Goal: Task Accomplishment & Management: Use online tool/utility

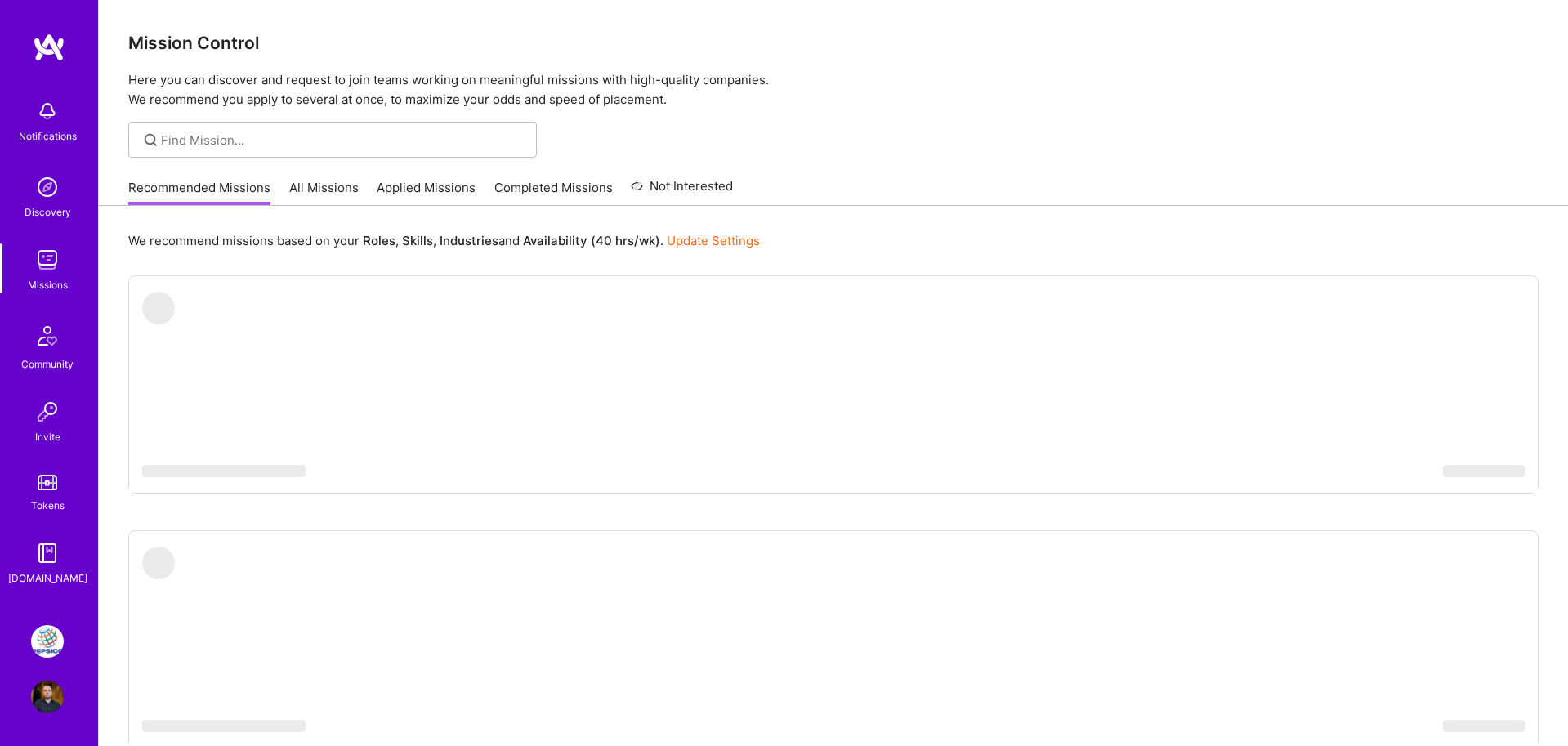
click at [49, 642] on img at bounding box center [47, 641] width 33 height 33
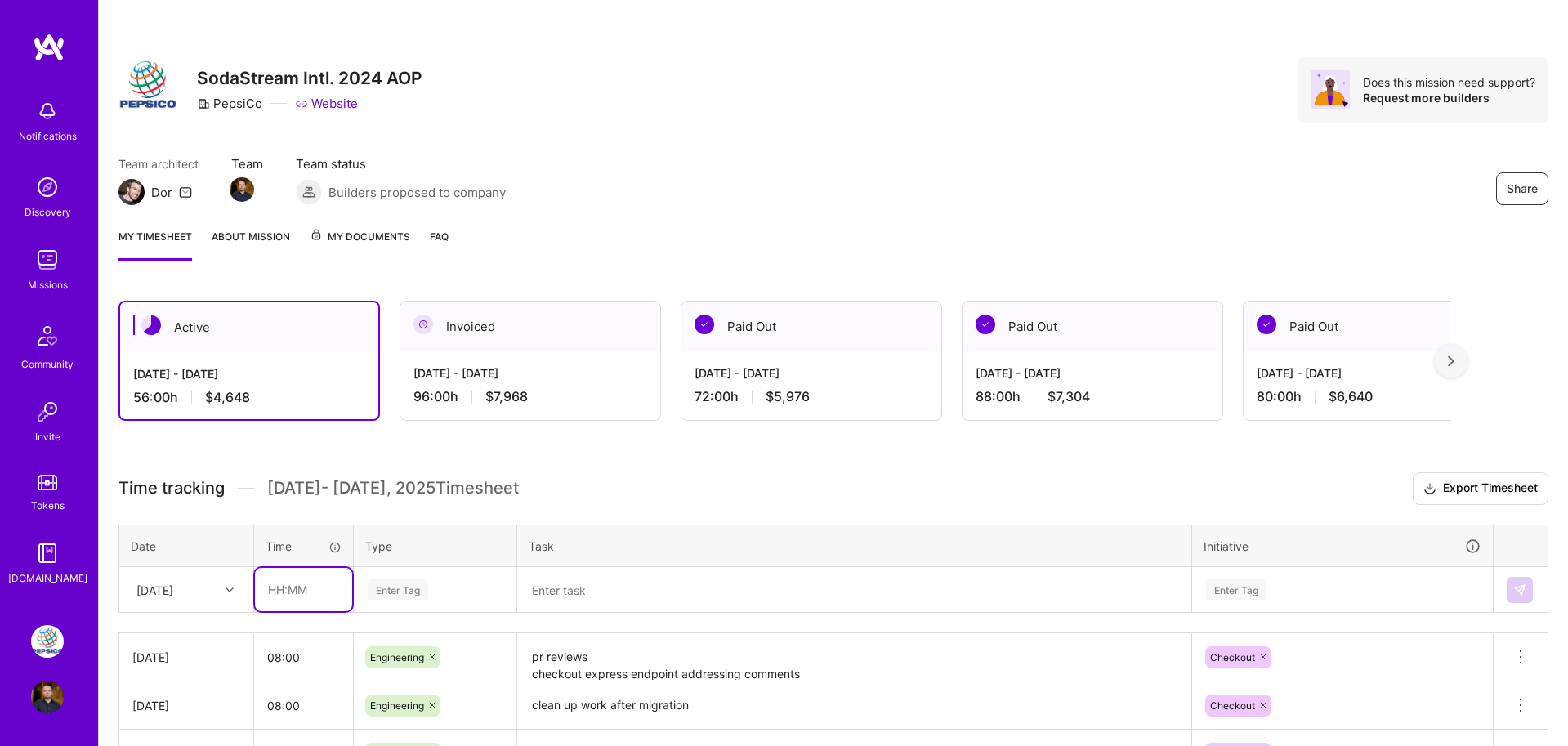
click at [280, 604] on input "text" at bounding box center [303, 589] width 97 height 43
type input "08:00"
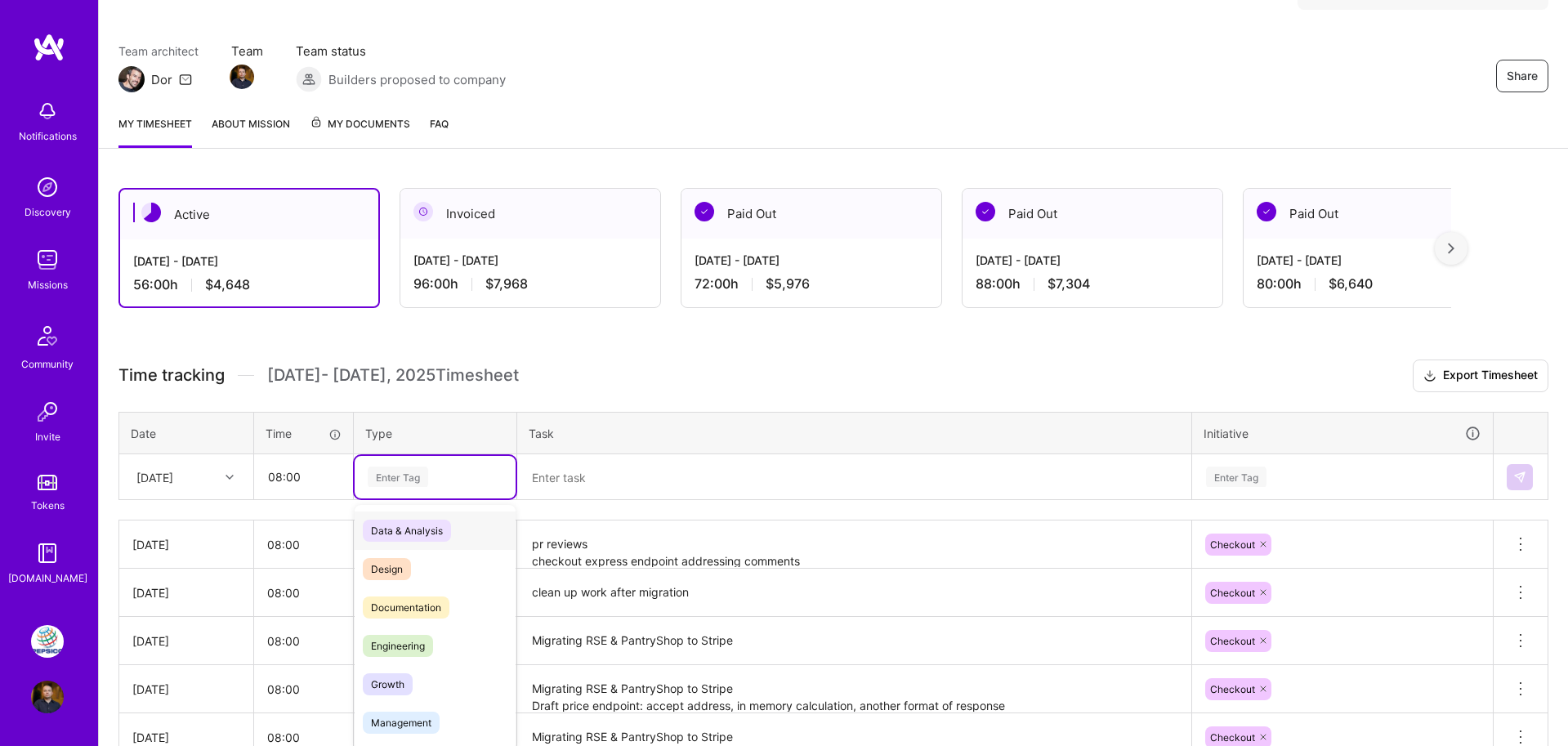
scroll to position [123, 0]
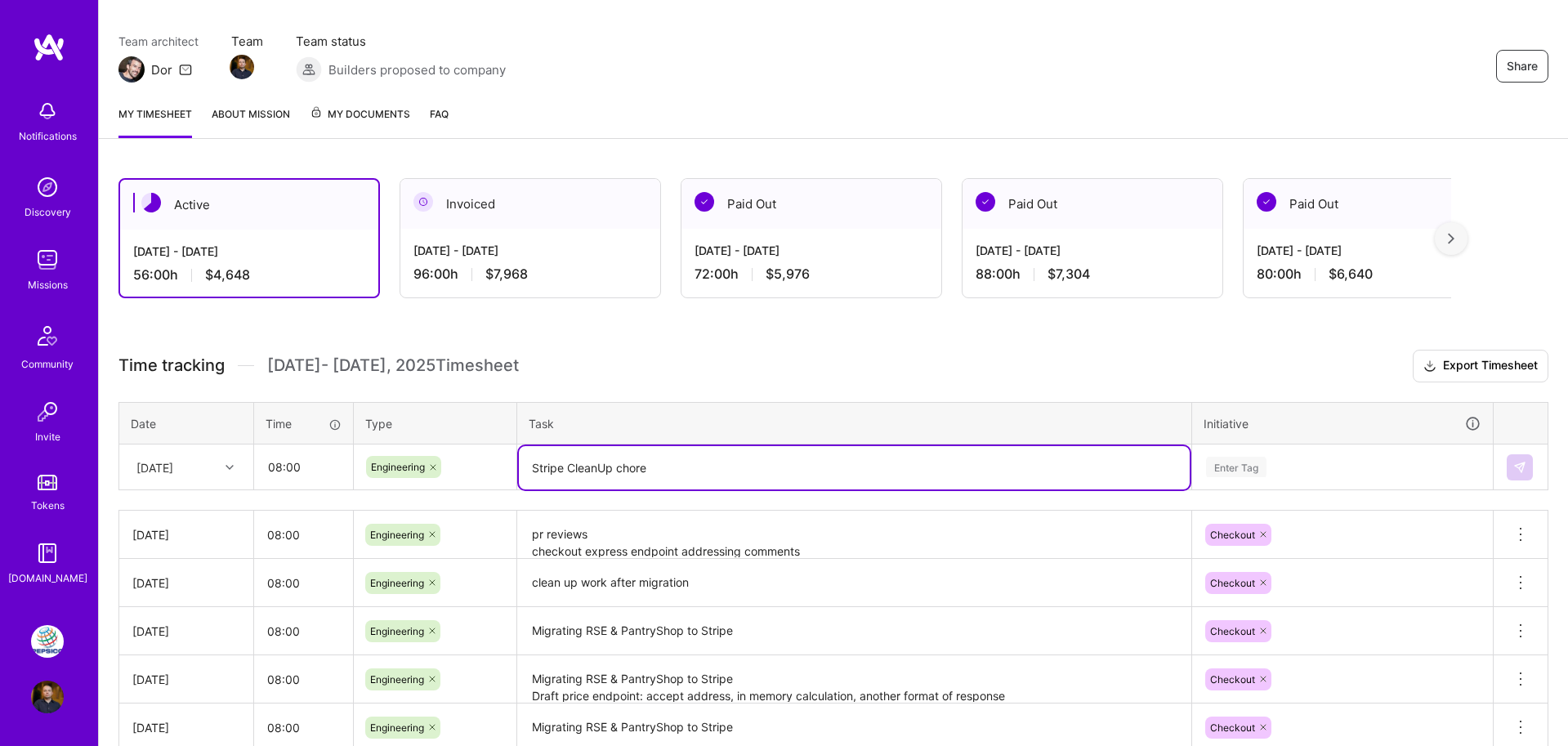
type textarea "Stripe CleanUp chore"
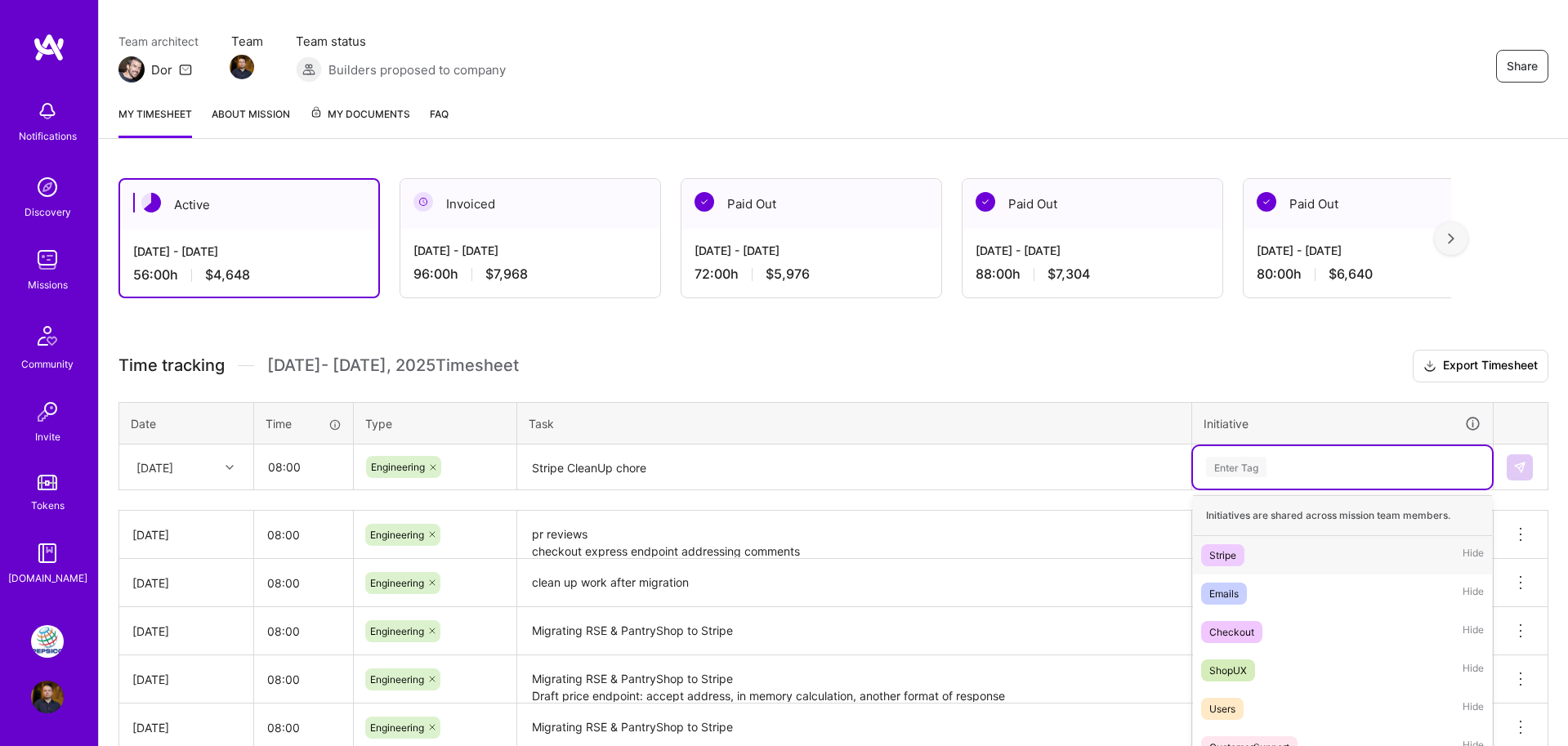
click at [1225, 472] on div "option Stripe focused, 1 of 8. 8 results available. Use Up and Down to choose o…" at bounding box center [1343, 467] width 299 height 42
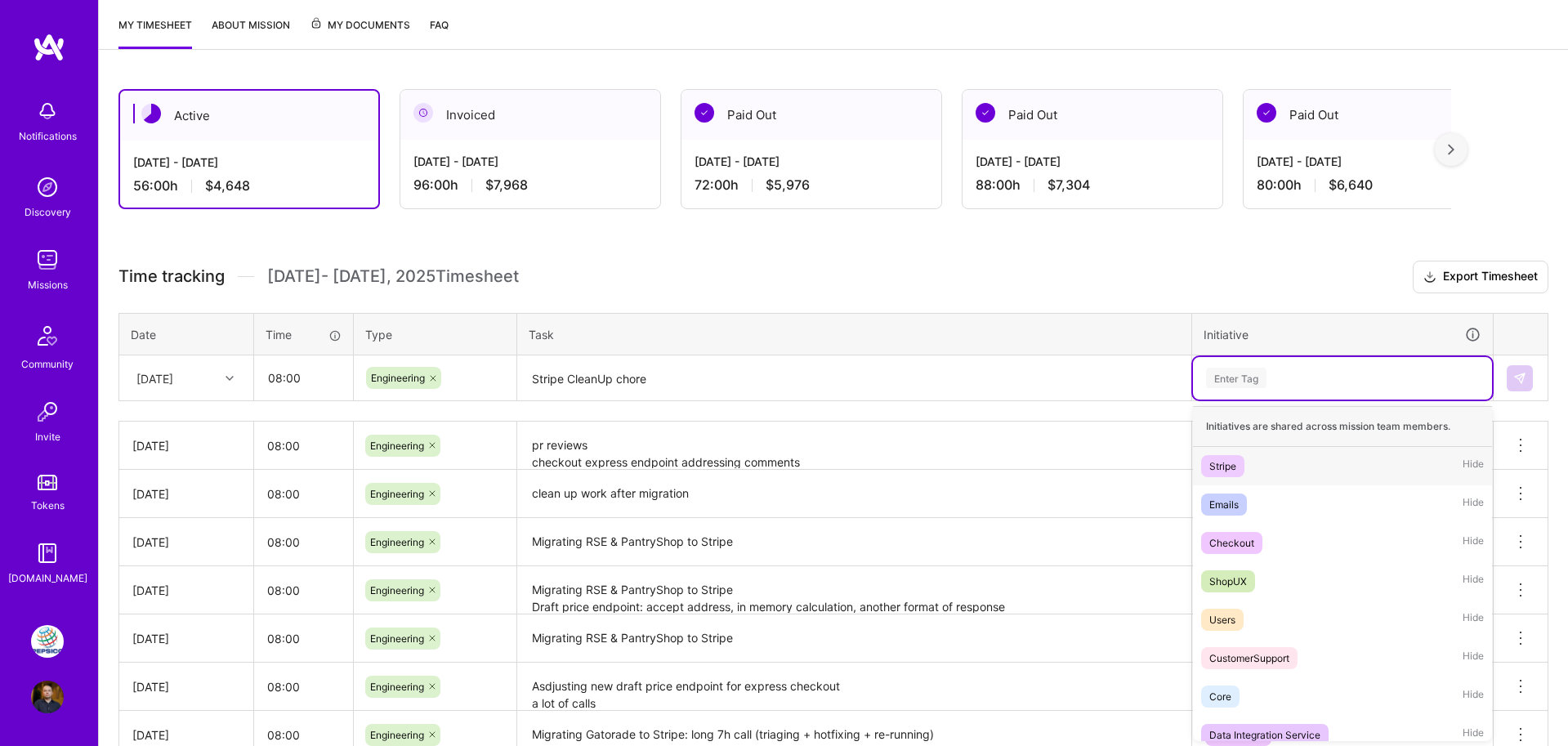
scroll to position [213, 0]
click at [1243, 460] on span "Stripe" at bounding box center [1223, 465] width 43 height 22
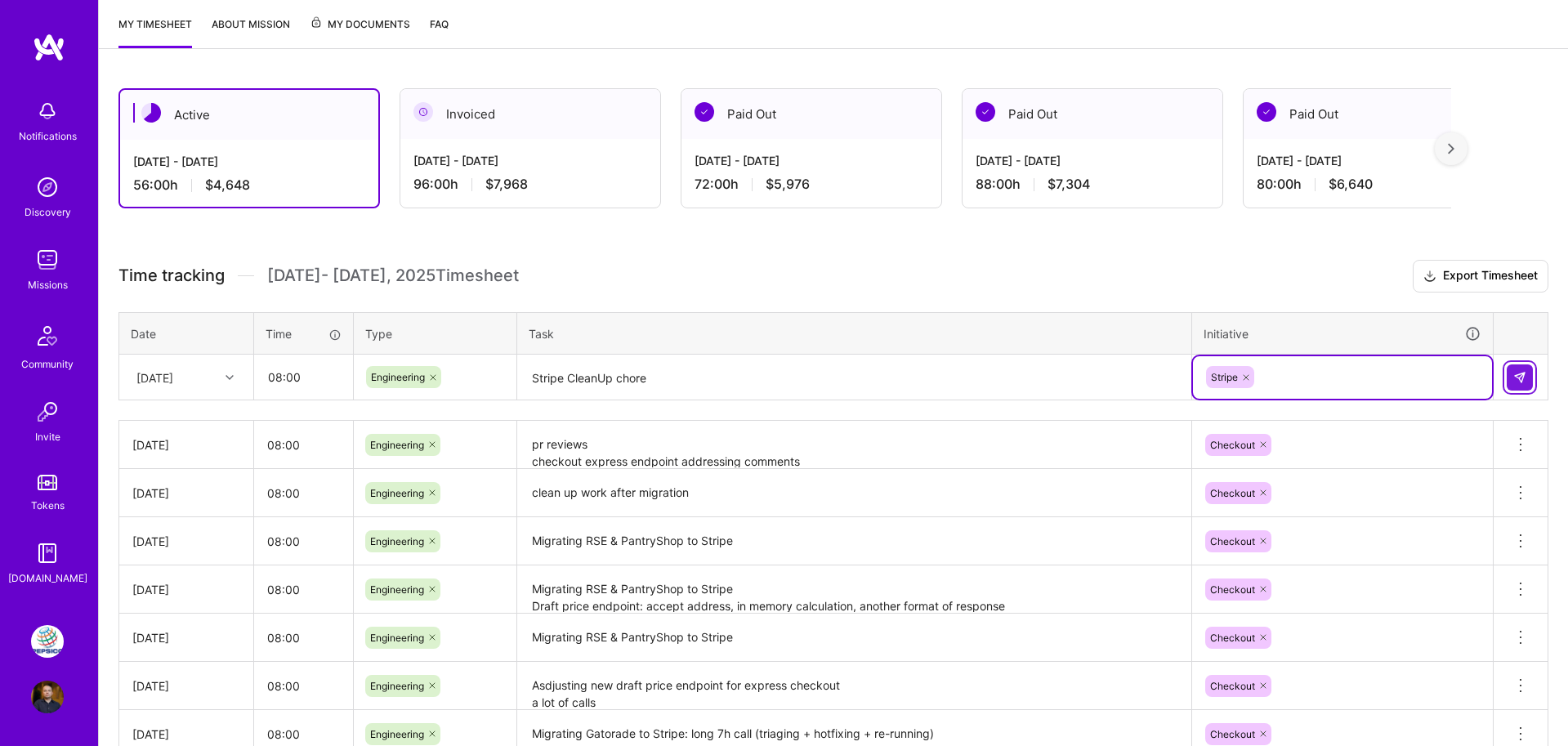
click at [1522, 376] on img at bounding box center [1520, 378] width 13 height 13
